Goal: Task Accomplishment & Management: Manage account settings

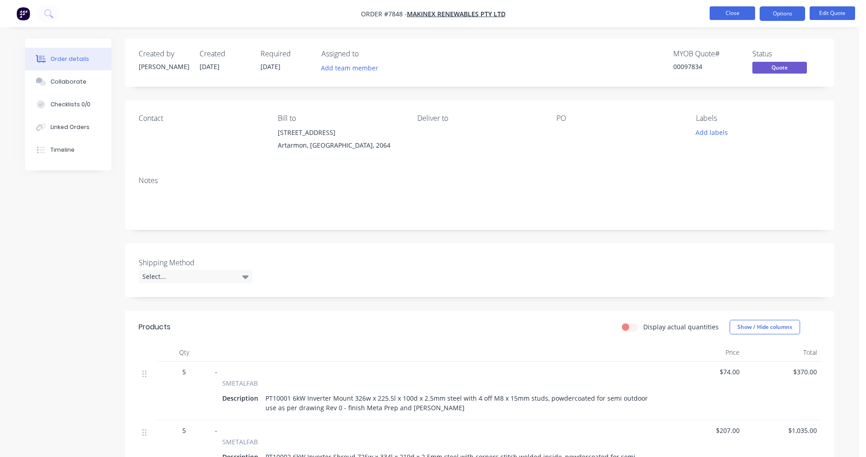
click at [728, 14] on button "Close" at bounding box center [731, 13] width 45 height 14
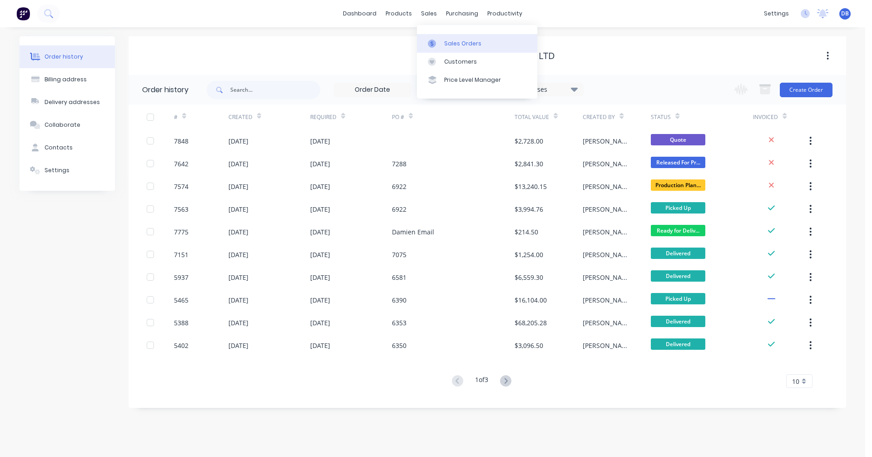
click at [440, 44] on div at bounding box center [435, 44] width 14 height 8
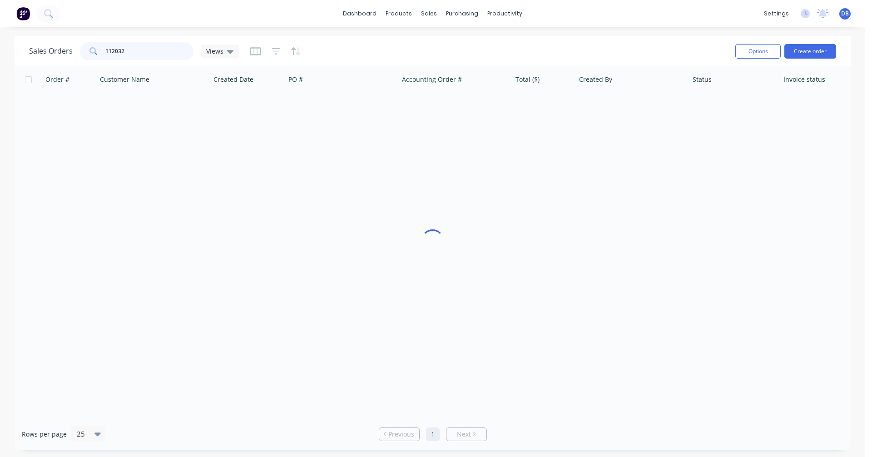
drag, startPoint x: 131, startPoint y: 57, endPoint x: 76, endPoint y: 54, distance: 55.1
click at [76, 54] on div "Sales Orders 112032 Views" at bounding box center [134, 51] width 210 height 18
type input "cash"
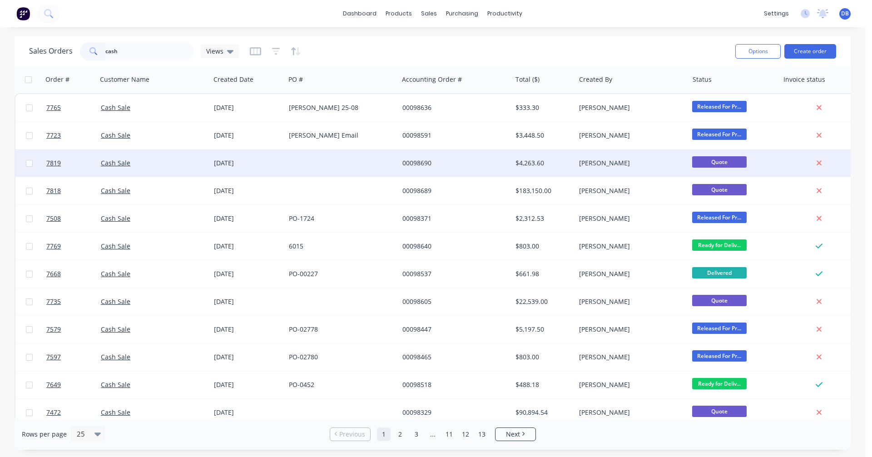
click at [420, 162] on div "00098690" at bounding box center [453, 163] width 101 height 9
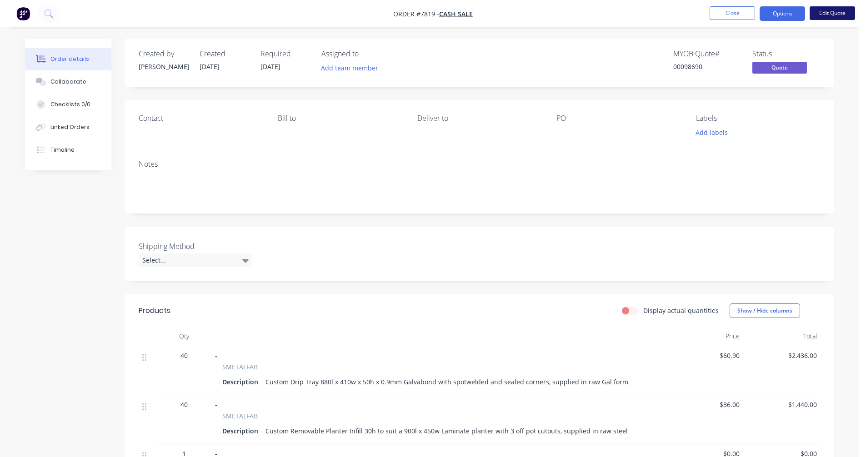
click at [824, 11] on button "Edit Quote" at bounding box center [831, 13] width 45 height 14
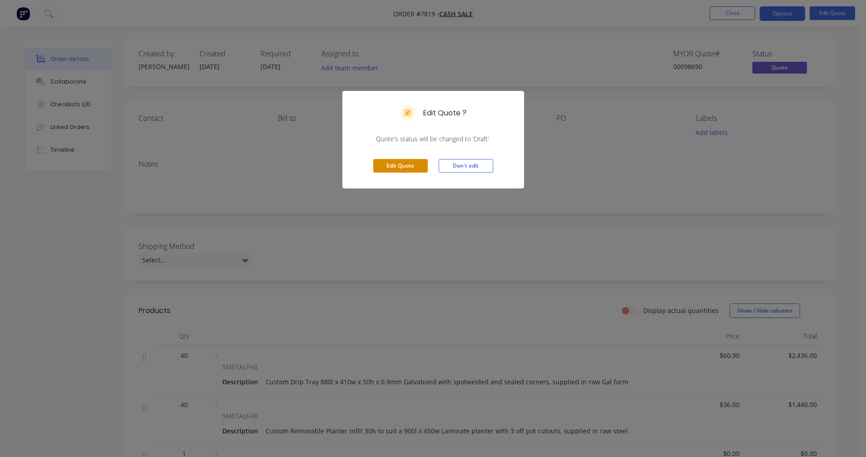
click at [404, 169] on button "Edit Quote" at bounding box center [400, 166] width 55 height 14
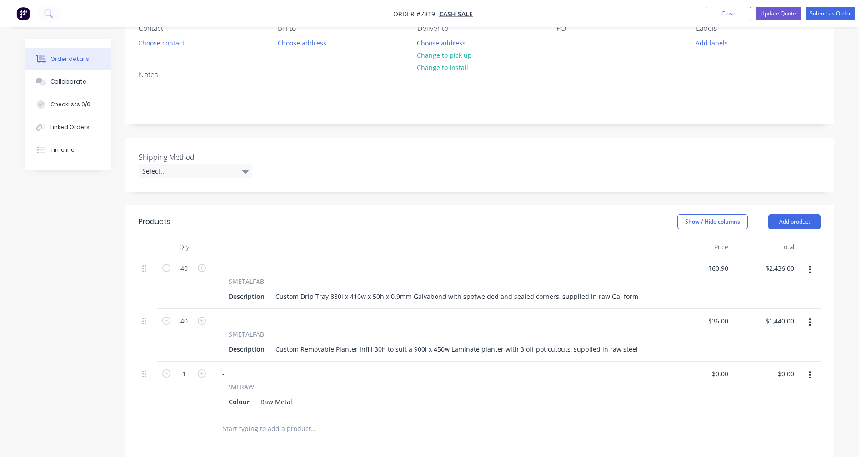
scroll to position [91, 0]
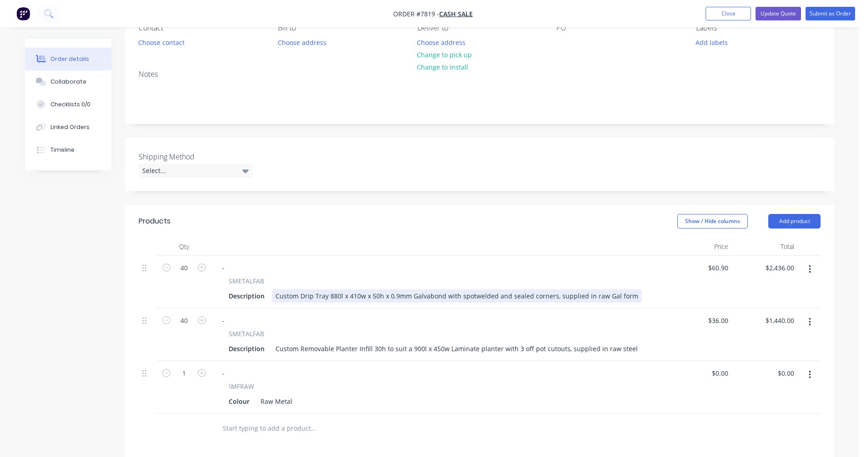
click at [334, 293] on div "Custom Drip Tray 880l x 410w x 50h x 0.9mm Galvabond with spotwelded and sealed…" at bounding box center [457, 295] width 370 height 13
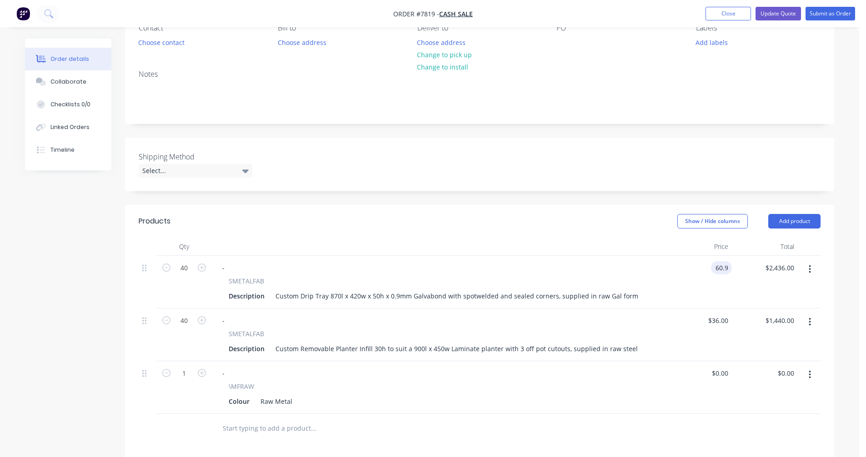
type input "$60.90"
click at [809, 322] on icon "button" at bounding box center [809, 322] width 2 height 8
click at [771, 395] on div "Delete" at bounding box center [777, 400] width 70 height 13
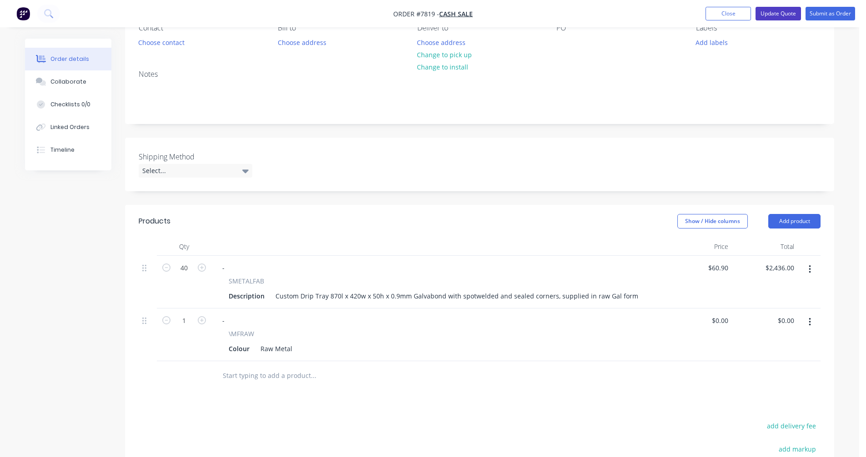
click at [770, 13] on button "Update Quote" at bounding box center [777, 14] width 45 height 14
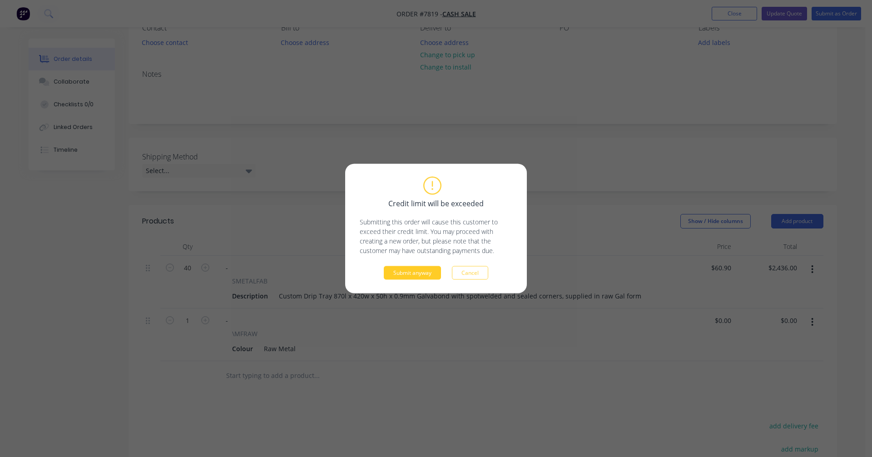
click at [418, 274] on button "Submit anyway" at bounding box center [412, 273] width 57 height 14
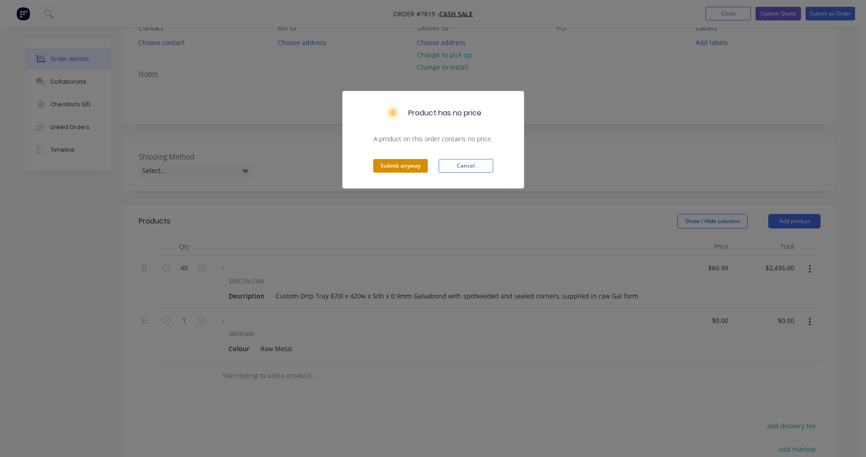
click at [407, 169] on button "Submit anyway" at bounding box center [400, 166] width 55 height 14
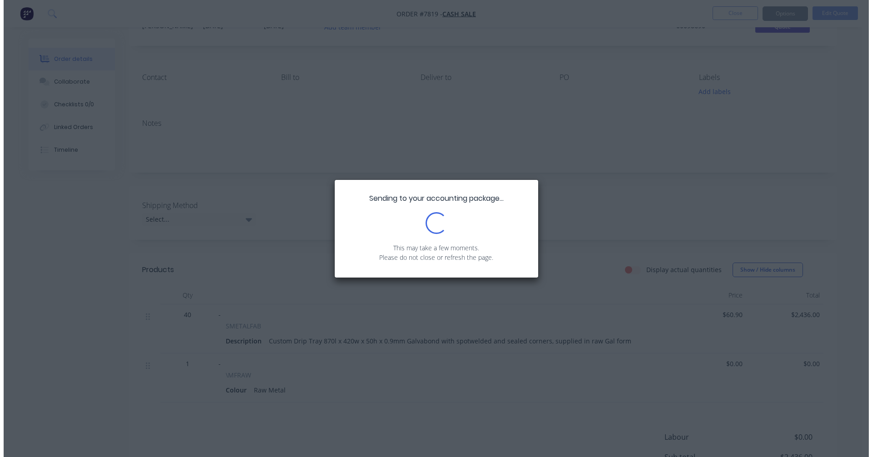
scroll to position [0, 0]
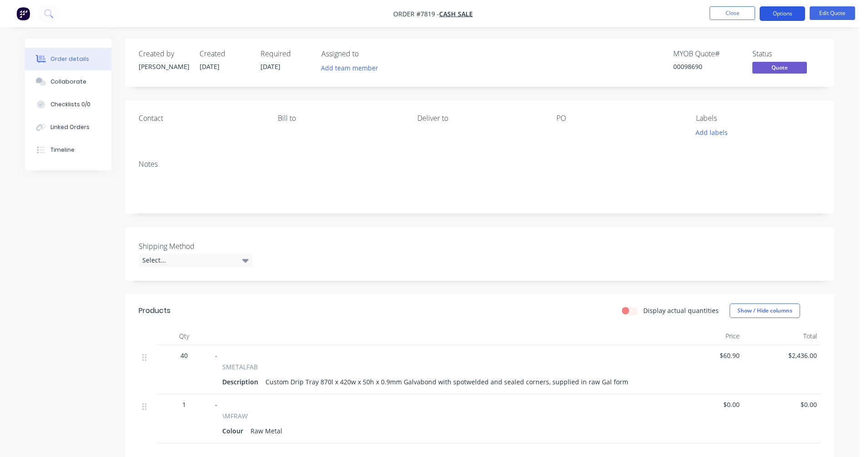
click at [781, 15] on button "Options" at bounding box center [781, 13] width 45 height 15
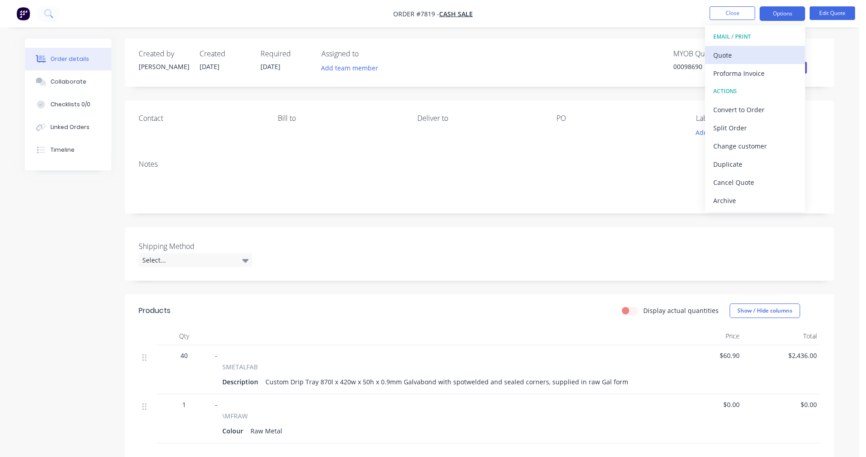
click at [737, 53] on div "Quote" at bounding box center [755, 55] width 84 height 13
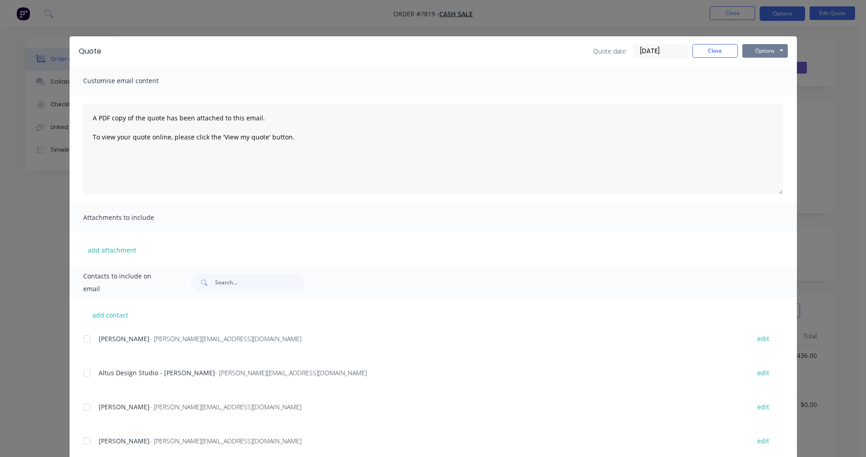
click at [770, 56] on button "Options" at bounding box center [764, 51] width 45 height 14
click at [773, 64] on button "Preview" at bounding box center [771, 67] width 58 height 15
click at [70, 315] on div "add contact [PERSON_NAME] - [PERSON_NAME][EMAIL_ADDRESS][DOMAIN_NAME] edit Altu…" at bounding box center [433, 429] width 727 height 264
click at [702, 53] on button "Close" at bounding box center [714, 51] width 45 height 14
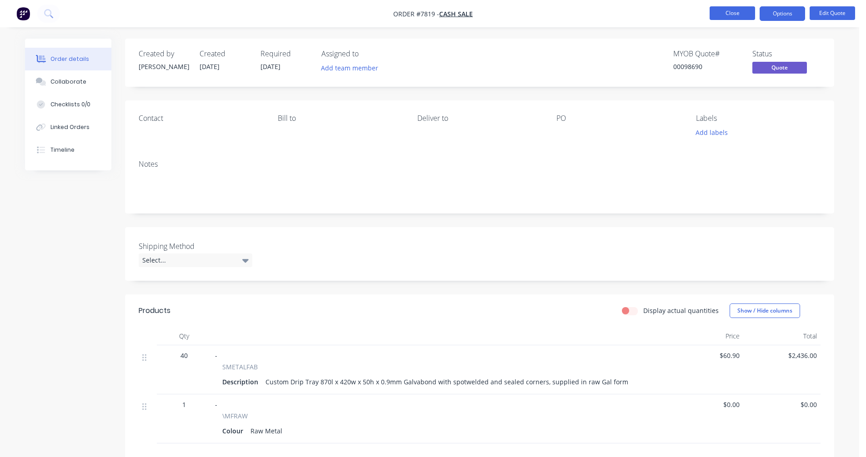
click at [726, 14] on button "Close" at bounding box center [731, 13] width 45 height 14
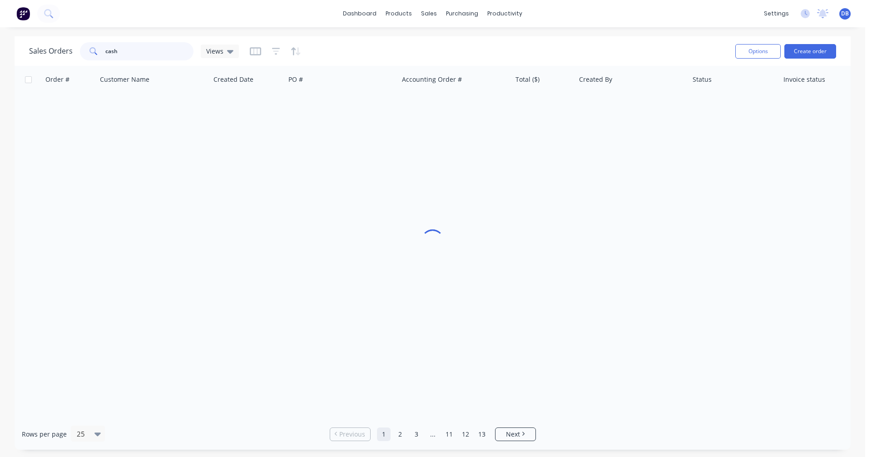
drag, startPoint x: 119, startPoint y: 45, endPoint x: 75, endPoint y: 48, distance: 44.6
click at [75, 48] on div "Sales Orders cash Views" at bounding box center [134, 51] width 210 height 18
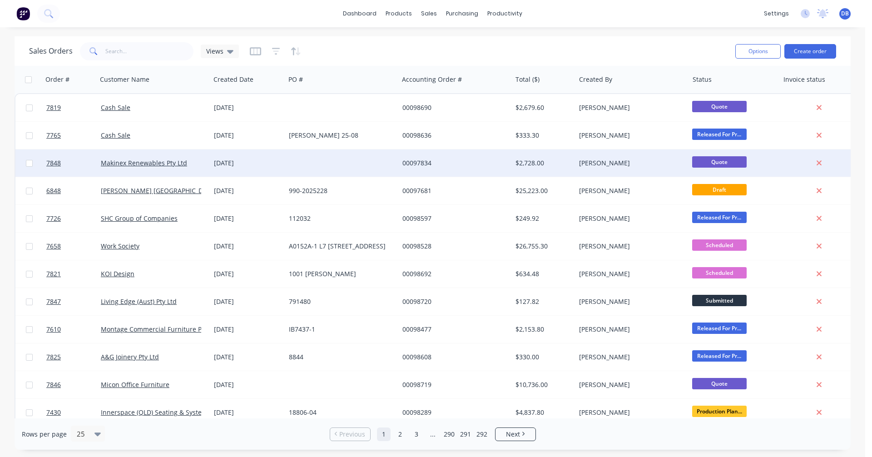
click at [425, 163] on div "00097834" at bounding box center [453, 163] width 101 height 9
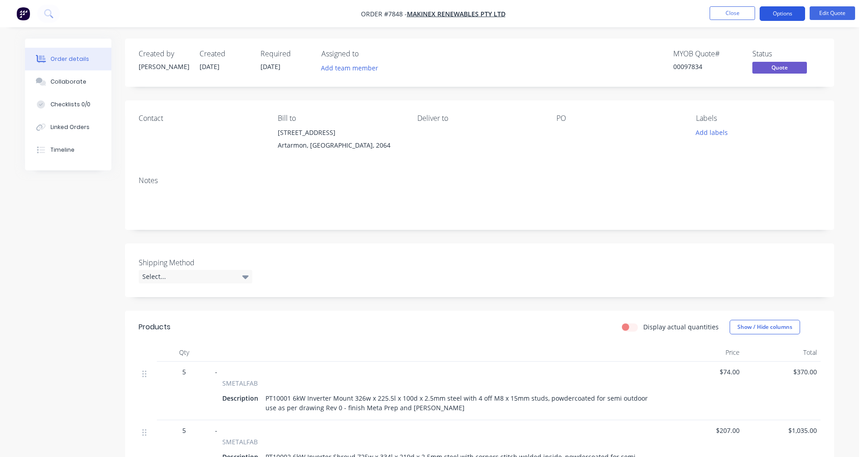
click at [784, 10] on button "Options" at bounding box center [781, 13] width 45 height 15
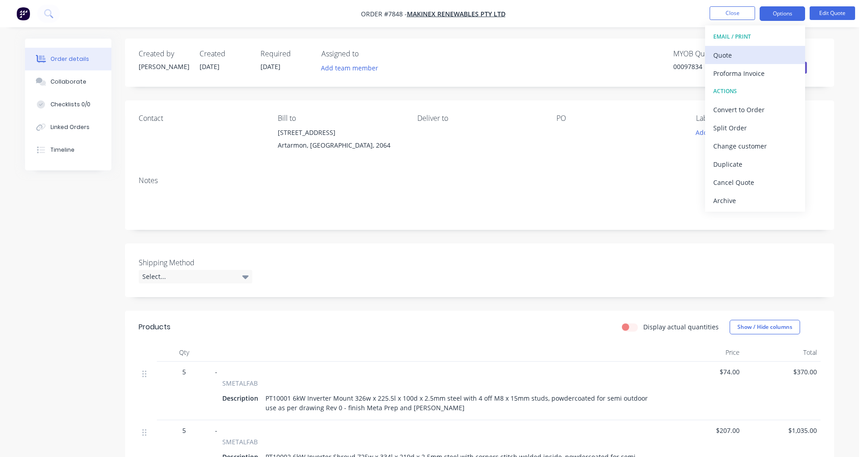
click at [727, 55] on div "Quote" at bounding box center [755, 55] width 84 height 13
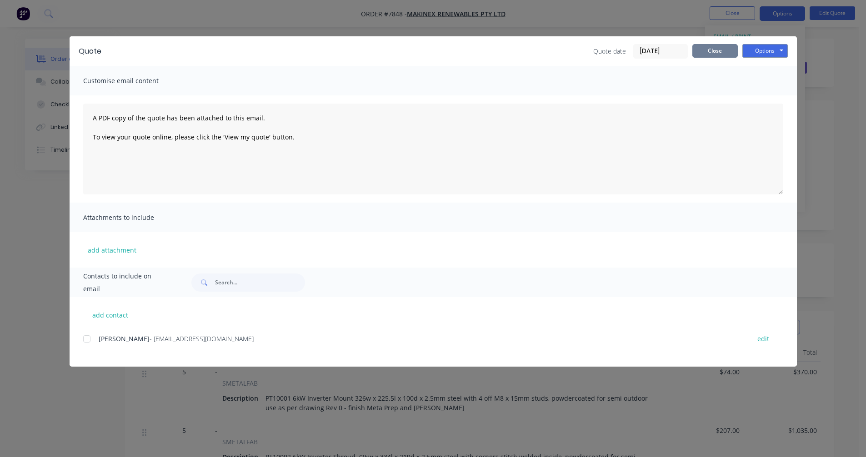
click at [713, 53] on button "Close" at bounding box center [714, 51] width 45 height 14
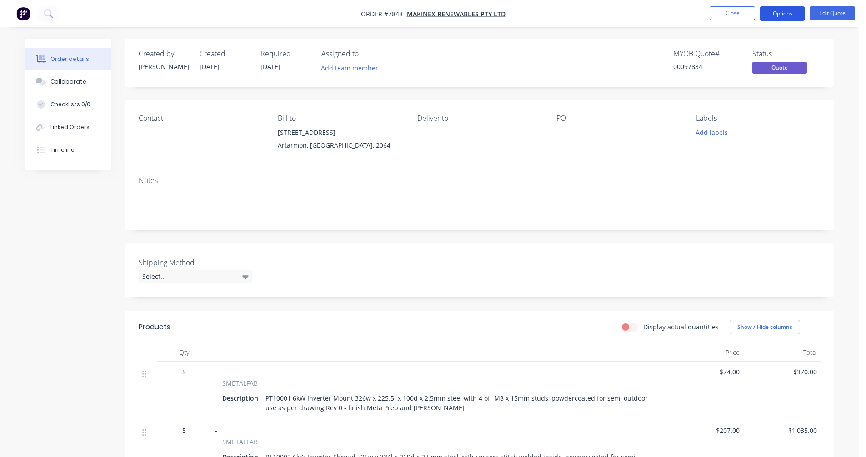
click at [788, 15] on button "Options" at bounding box center [781, 13] width 45 height 15
click at [829, 15] on button "Edit Quote" at bounding box center [831, 13] width 45 height 14
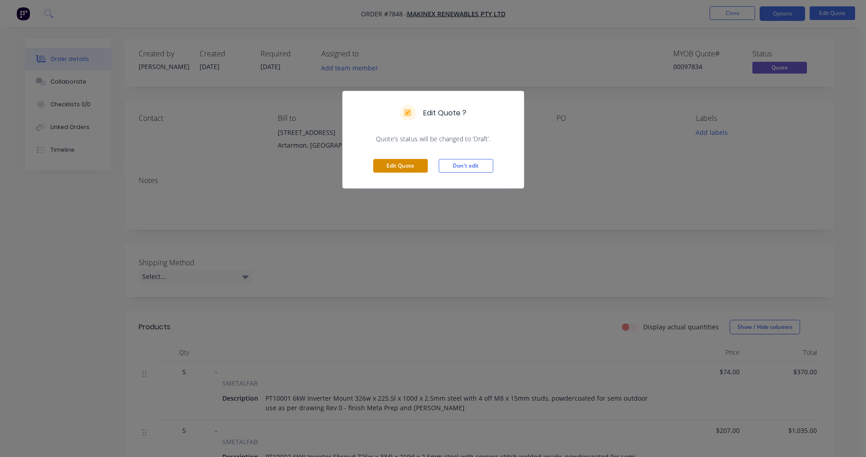
click at [400, 167] on button "Edit Quote" at bounding box center [400, 166] width 55 height 14
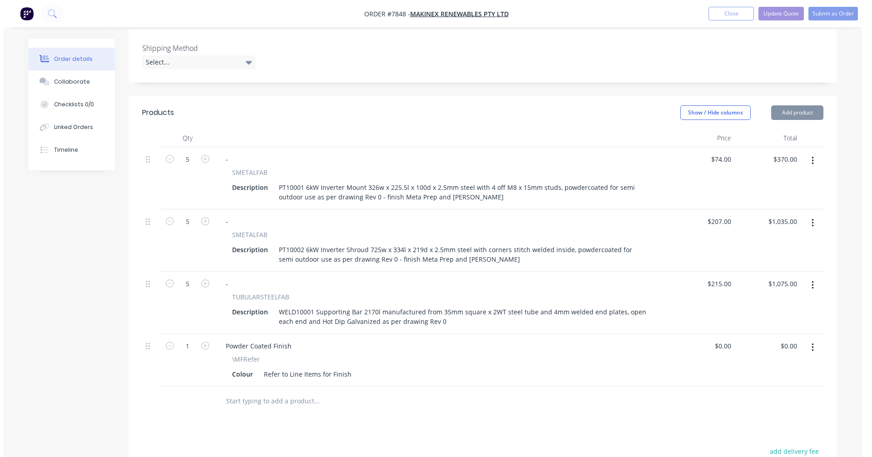
scroll to position [318, 0]
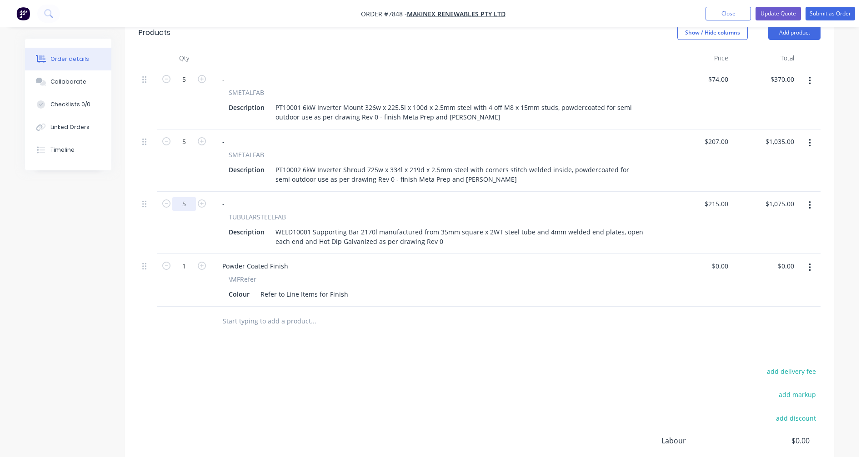
click at [184, 86] on input "5" at bounding box center [184, 80] width 24 height 14
type input "20"
type input "$4,300.00"
click at [715, 197] on div "215 215" at bounding box center [721, 203] width 19 height 13
type input "$101.70"
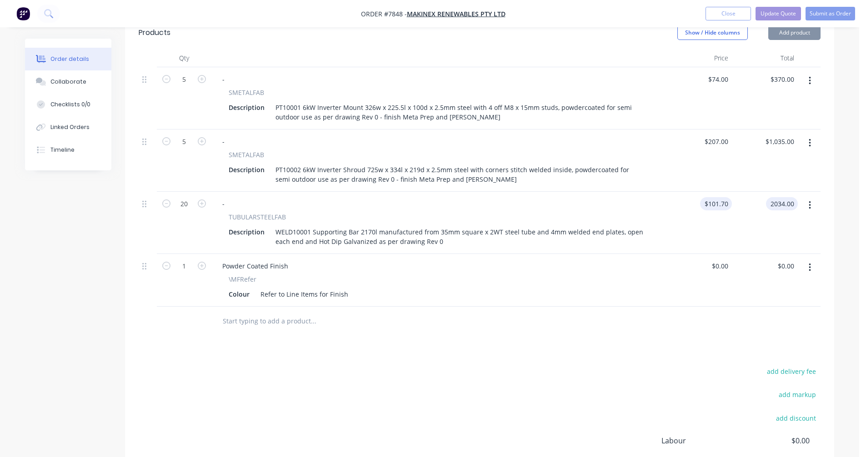
type input "$2,034.00"
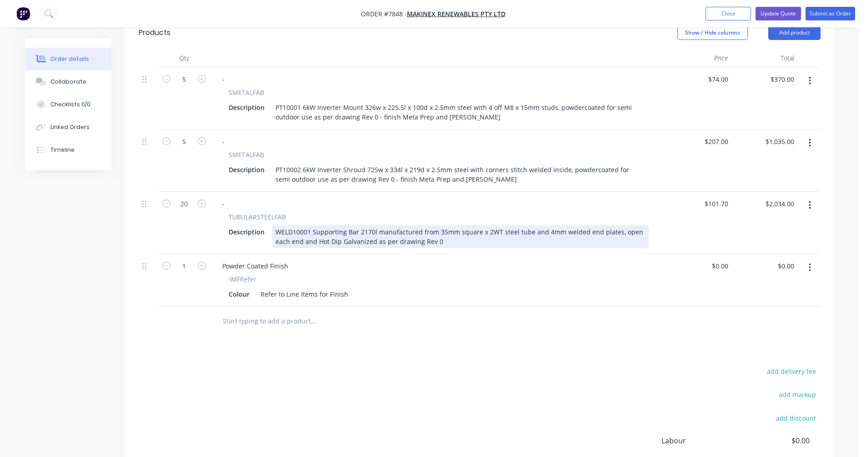
click at [455, 231] on div "WELD10001 Supporting Bar 2170l manufactured from 35mm square x 2WT steel tube a…" at bounding box center [460, 236] width 377 height 23
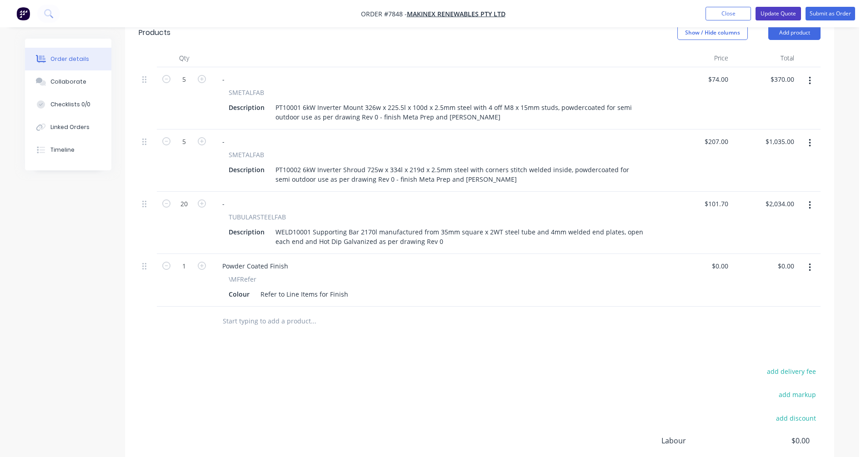
click at [778, 12] on button "Update Quote" at bounding box center [777, 14] width 45 height 14
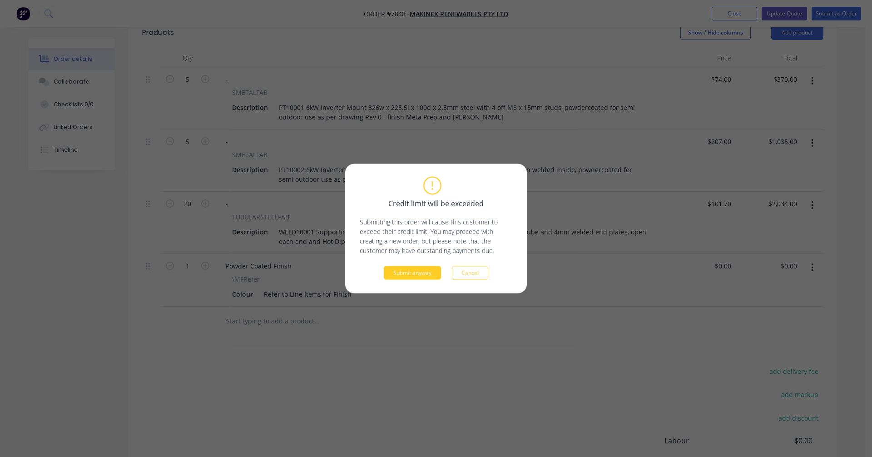
click at [414, 272] on button "Submit anyway" at bounding box center [412, 273] width 57 height 14
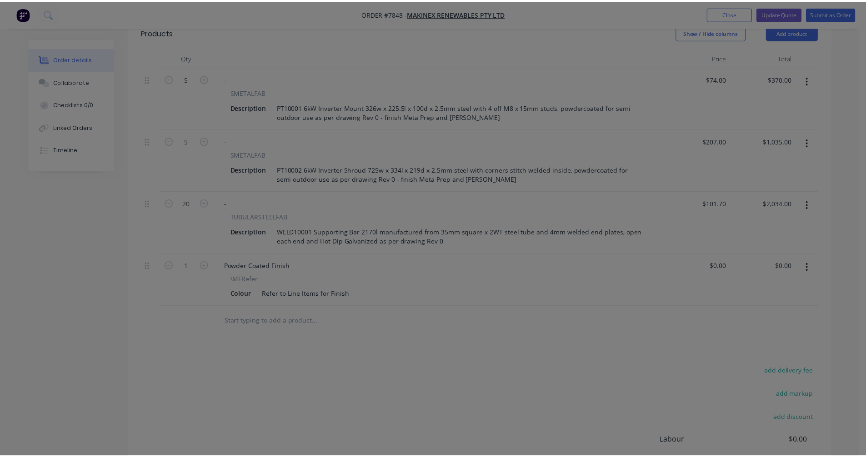
scroll to position [282, 0]
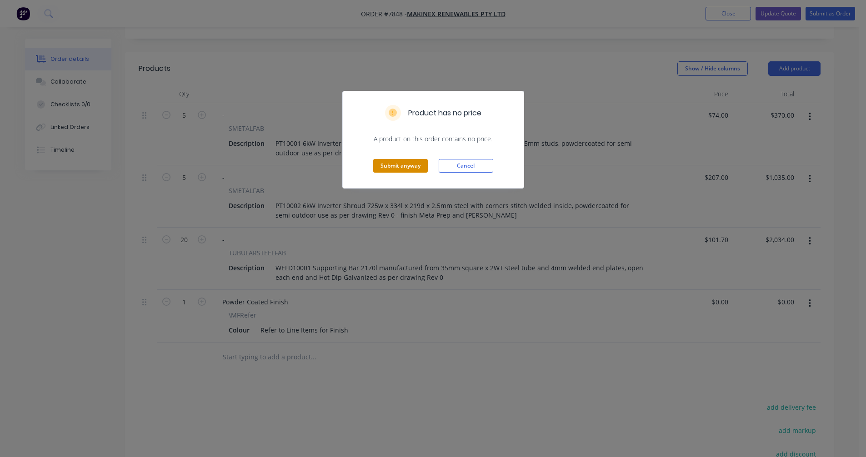
click at [403, 167] on button "Submit anyway" at bounding box center [400, 166] width 55 height 14
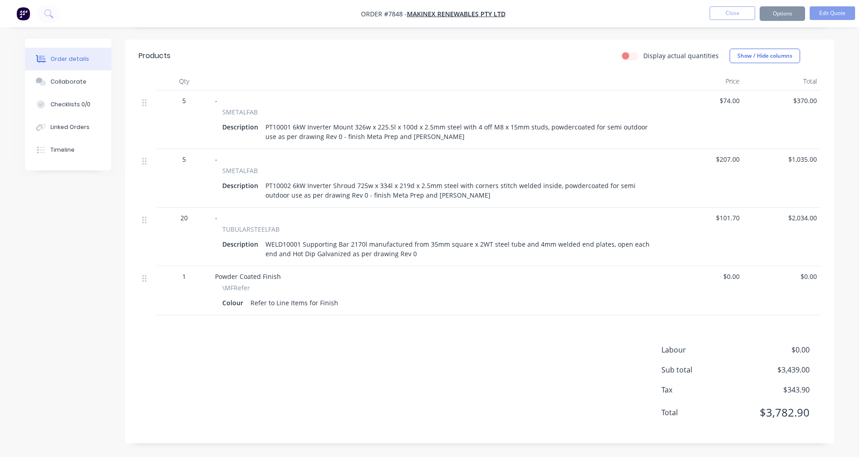
scroll to position [271, 0]
click at [780, 9] on button "Options" at bounding box center [781, 13] width 45 height 15
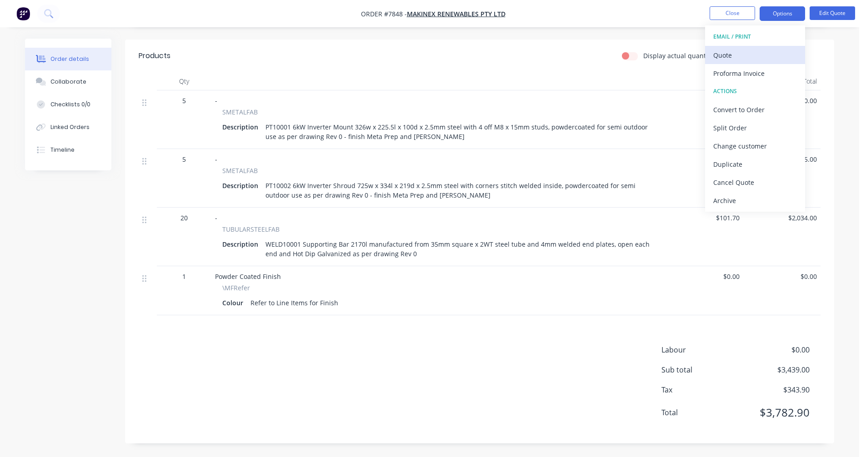
click at [751, 52] on div "Quote" at bounding box center [755, 55] width 84 height 13
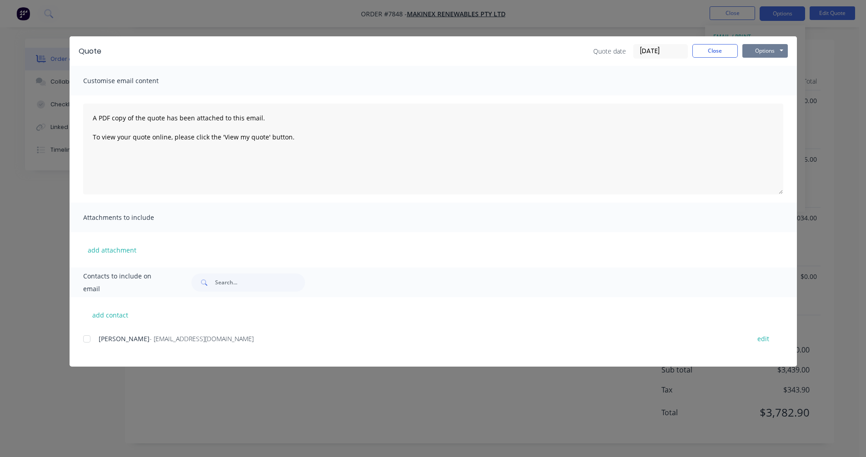
click at [772, 49] on button "Options" at bounding box center [764, 51] width 45 height 14
click at [769, 70] on button "Preview" at bounding box center [771, 67] width 58 height 15
click at [719, 50] on button "Close" at bounding box center [714, 51] width 45 height 14
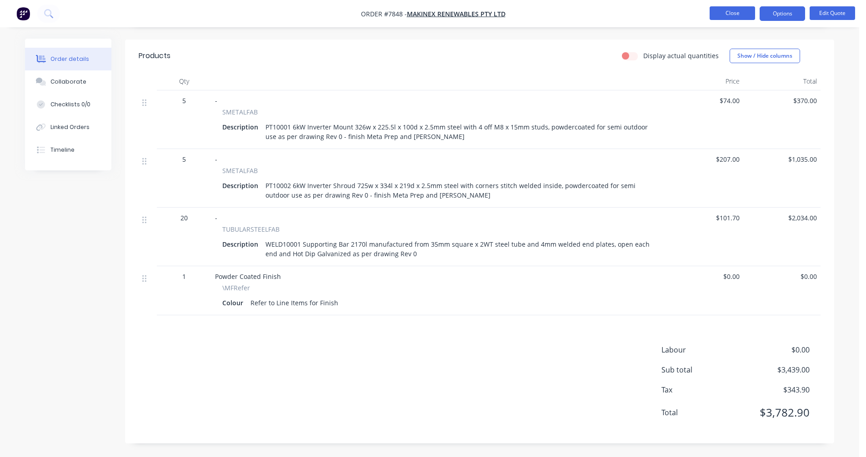
click at [735, 18] on button "Close" at bounding box center [731, 13] width 45 height 14
